Goal: Navigation & Orientation: Find specific page/section

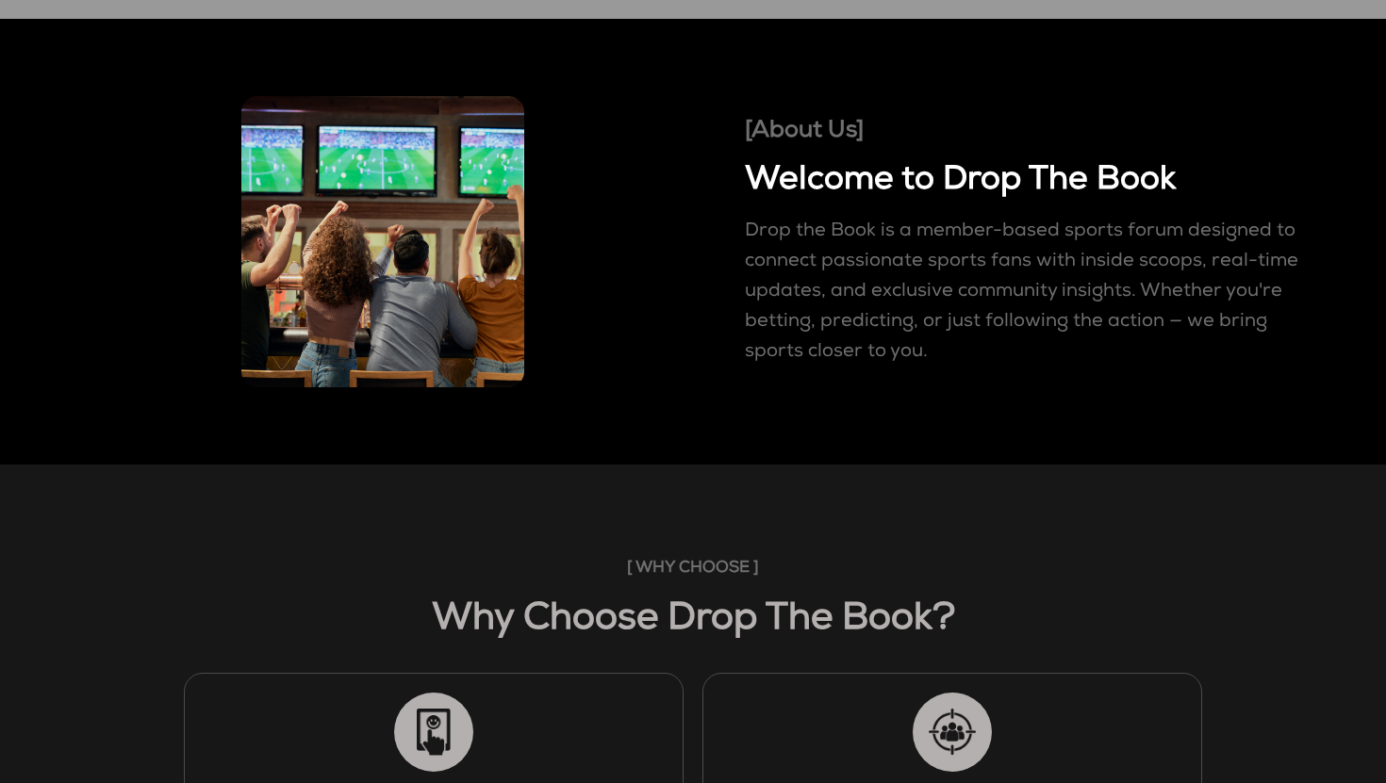
scroll to position [760, 0]
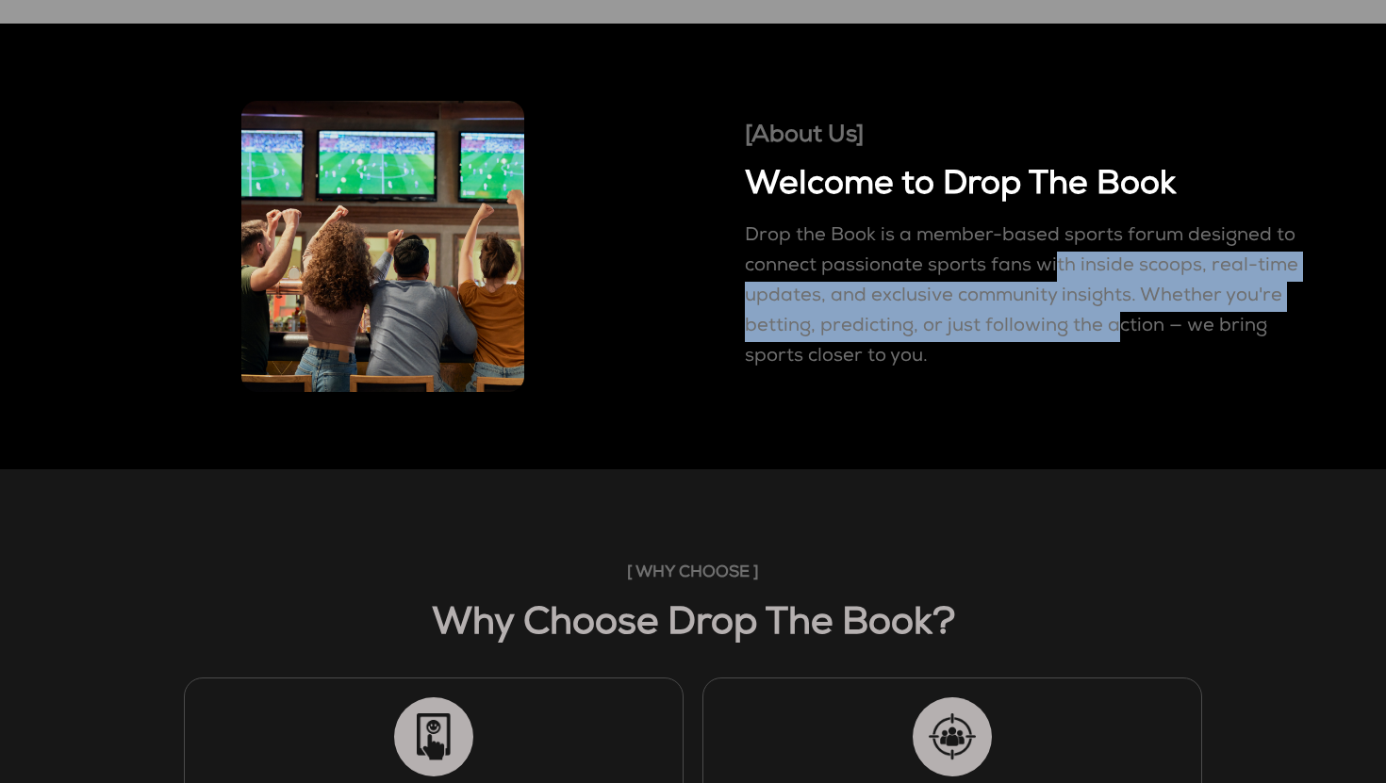
drag, startPoint x: 907, startPoint y: 270, endPoint x: 973, endPoint y: 324, distance: 85.7
click at [973, 324] on p "Drop the Book is a member-based sports forum designed to connect passionate spo…" at bounding box center [1028, 297] width 566 height 151
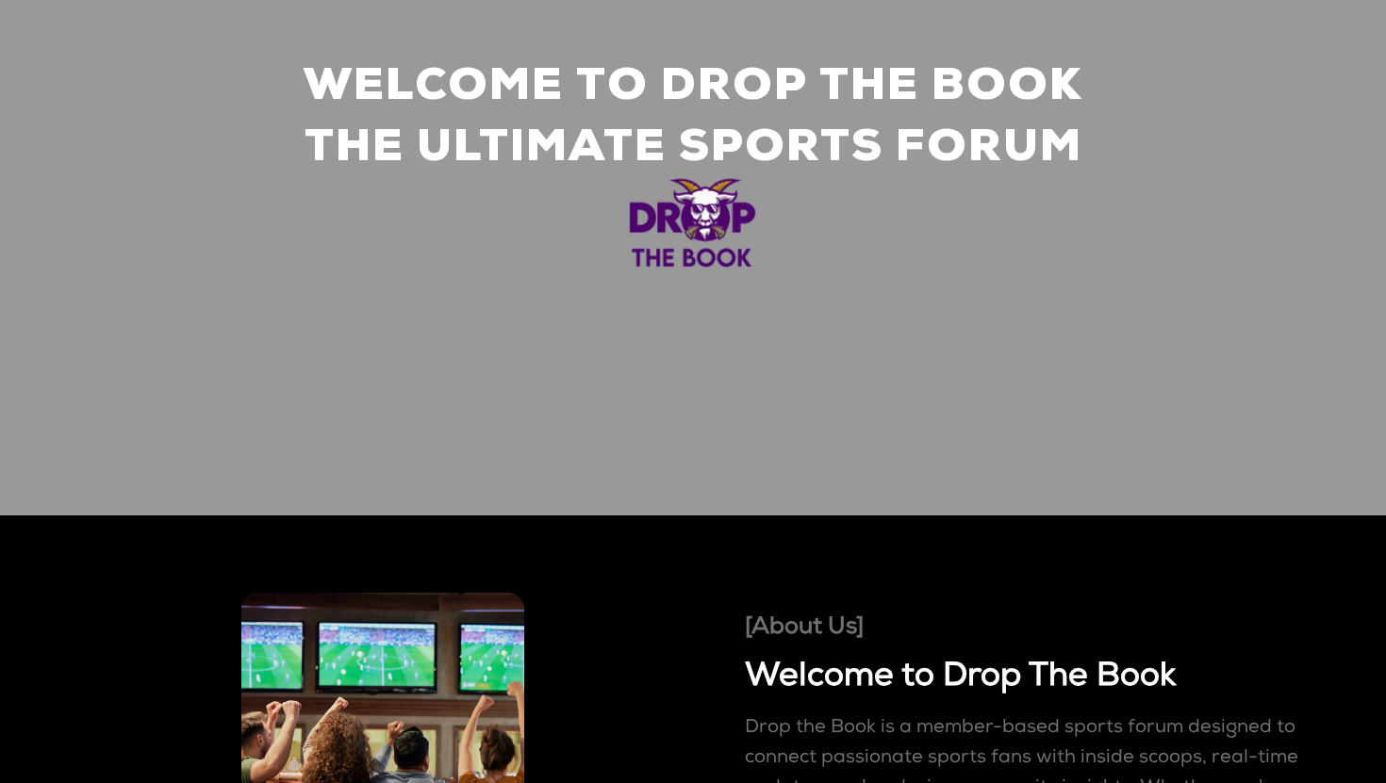
scroll to position [0, 0]
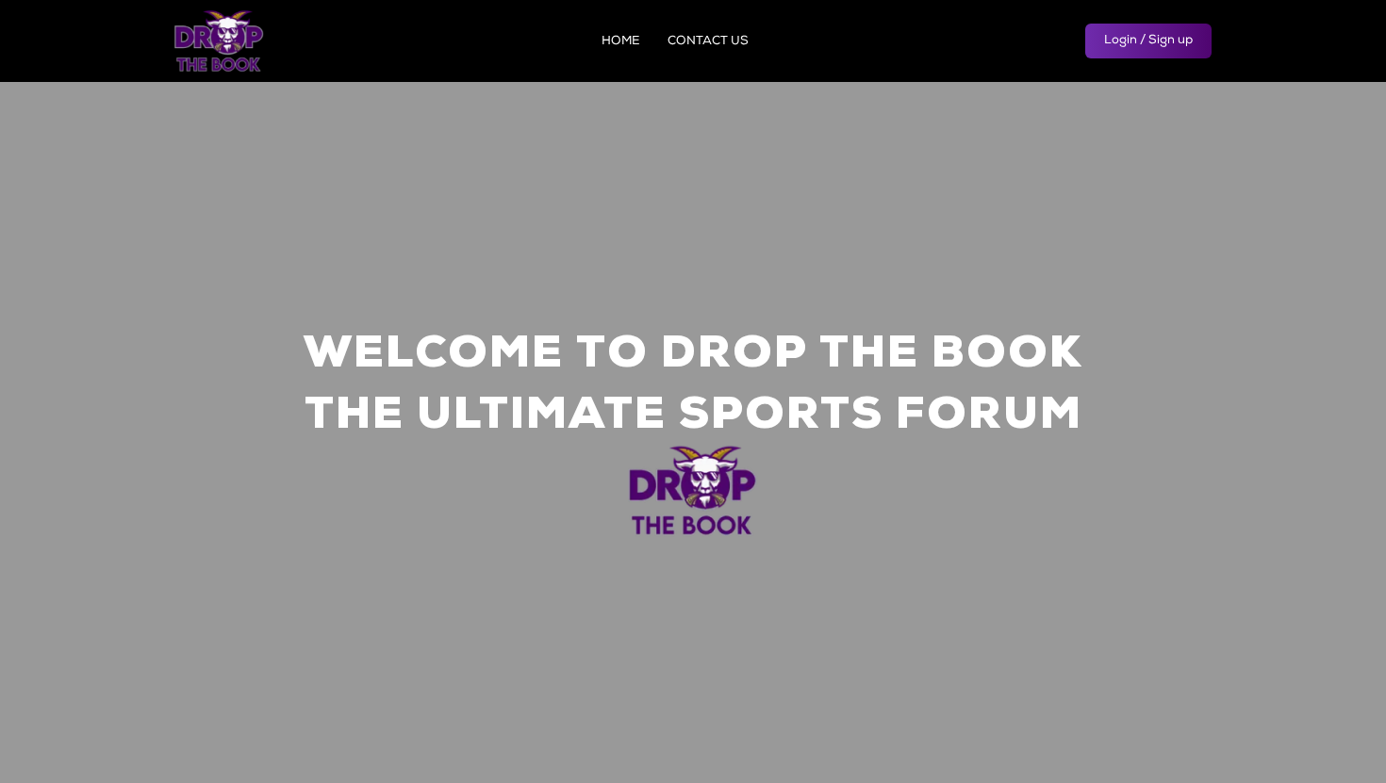
click at [708, 36] on link "CONTACT US" at bounding box center [708, 42] width 81 height 12
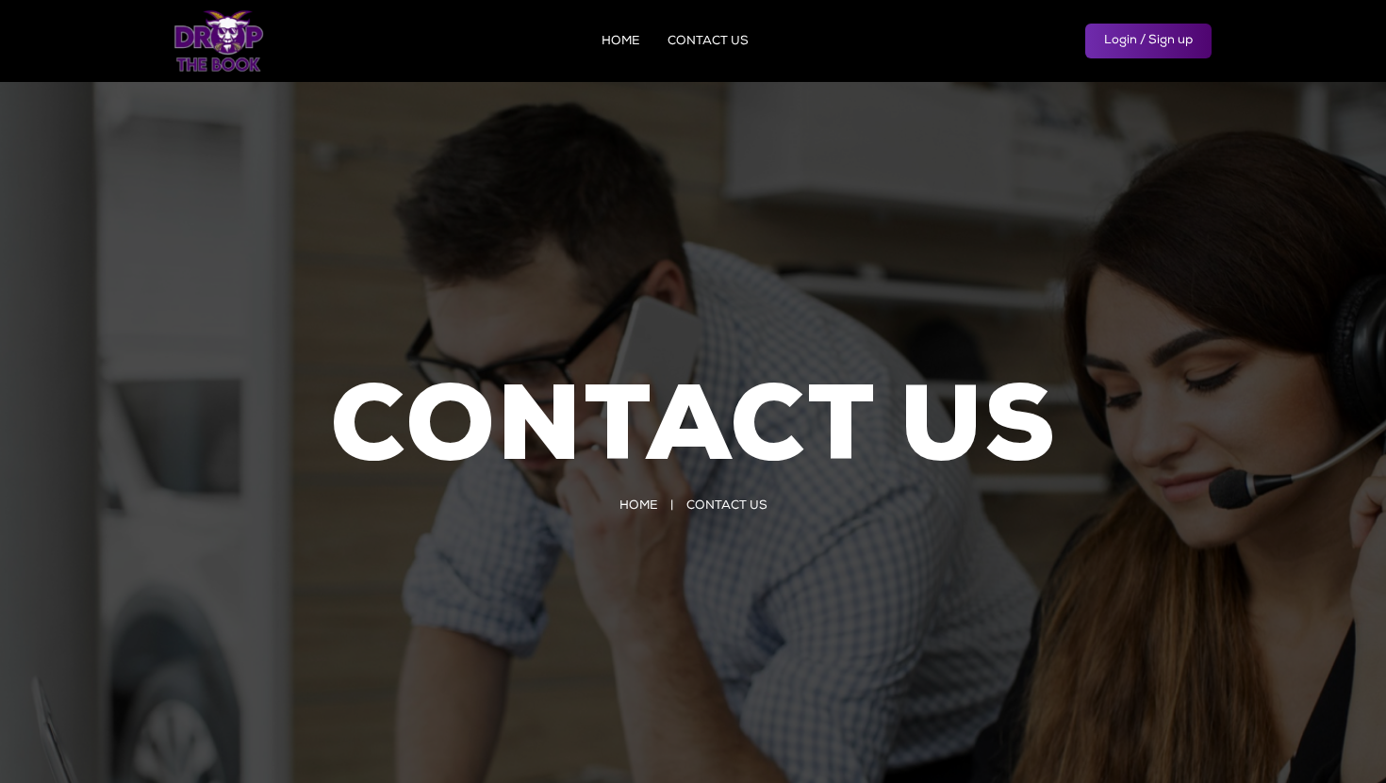
click at [627, 30] on div "HOME CONTACT US Login / Sign up HOME CONTACT US Login / Sign up" at bounding box center [692, 40] width 1037 height 63
click at [625, 41] on link "HOME" at bounding box center [621, 42] width 38 height 12
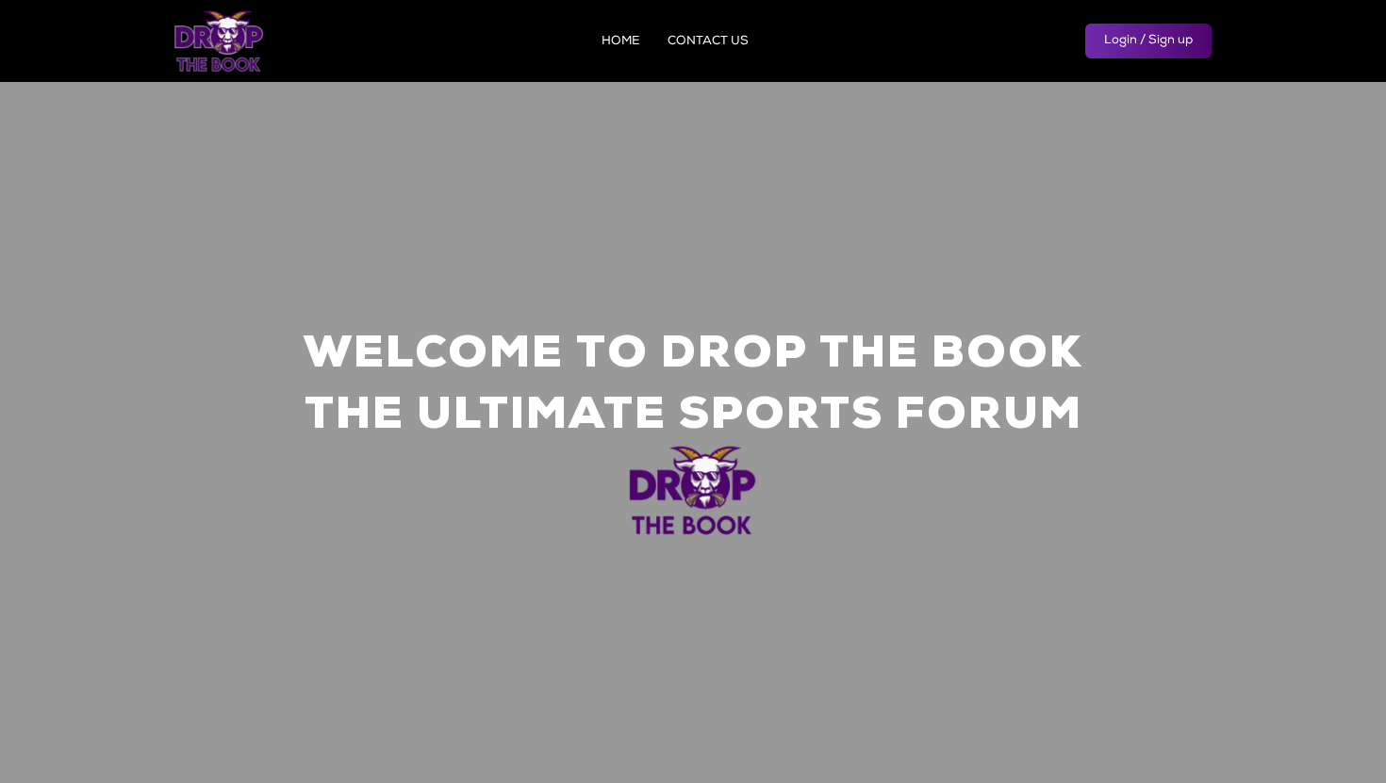
click at [632, 46] on link "HOME" at bounding box center [621, 42] width 38 height 12
